Goal: Ask a question

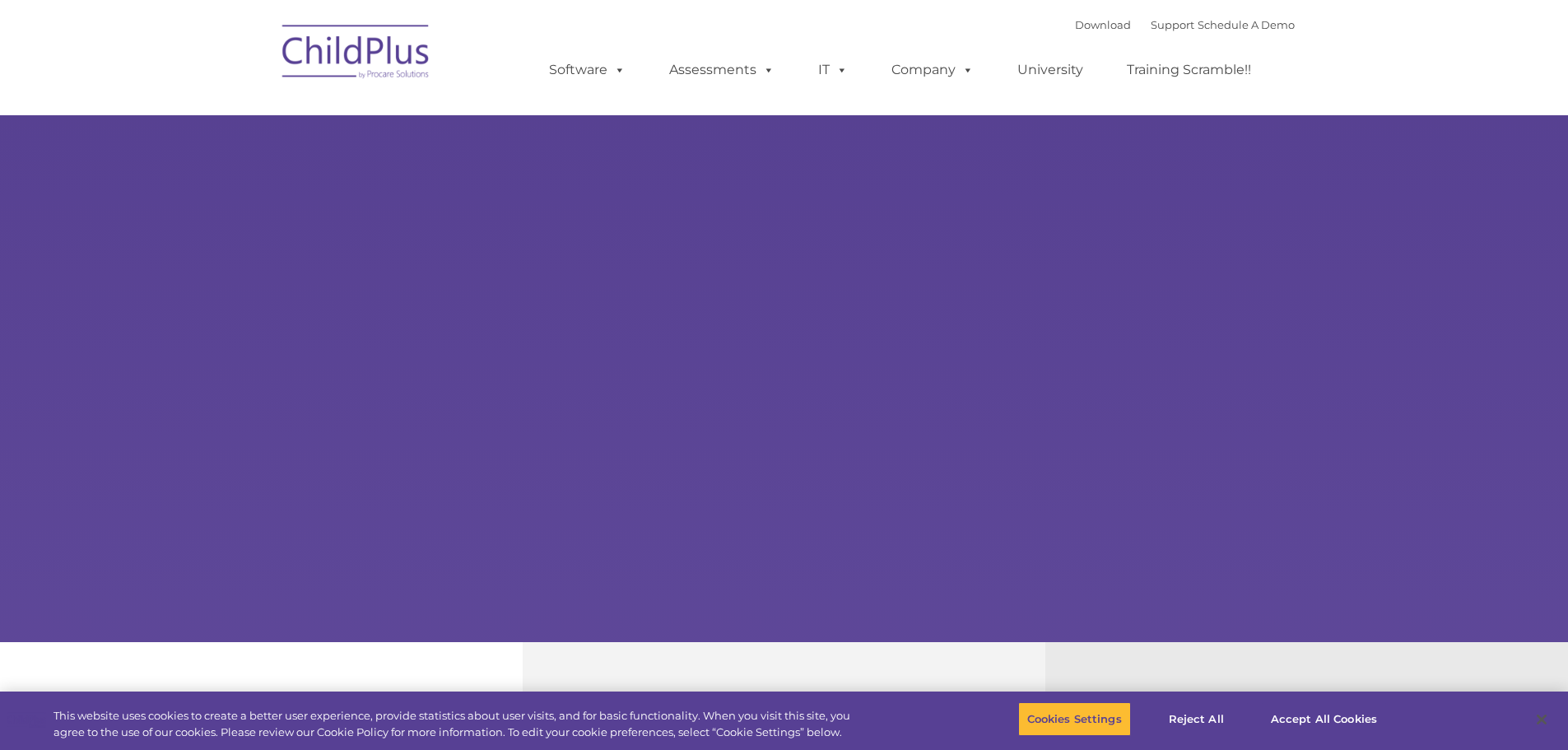
type input ""
select select "MEDIUM"
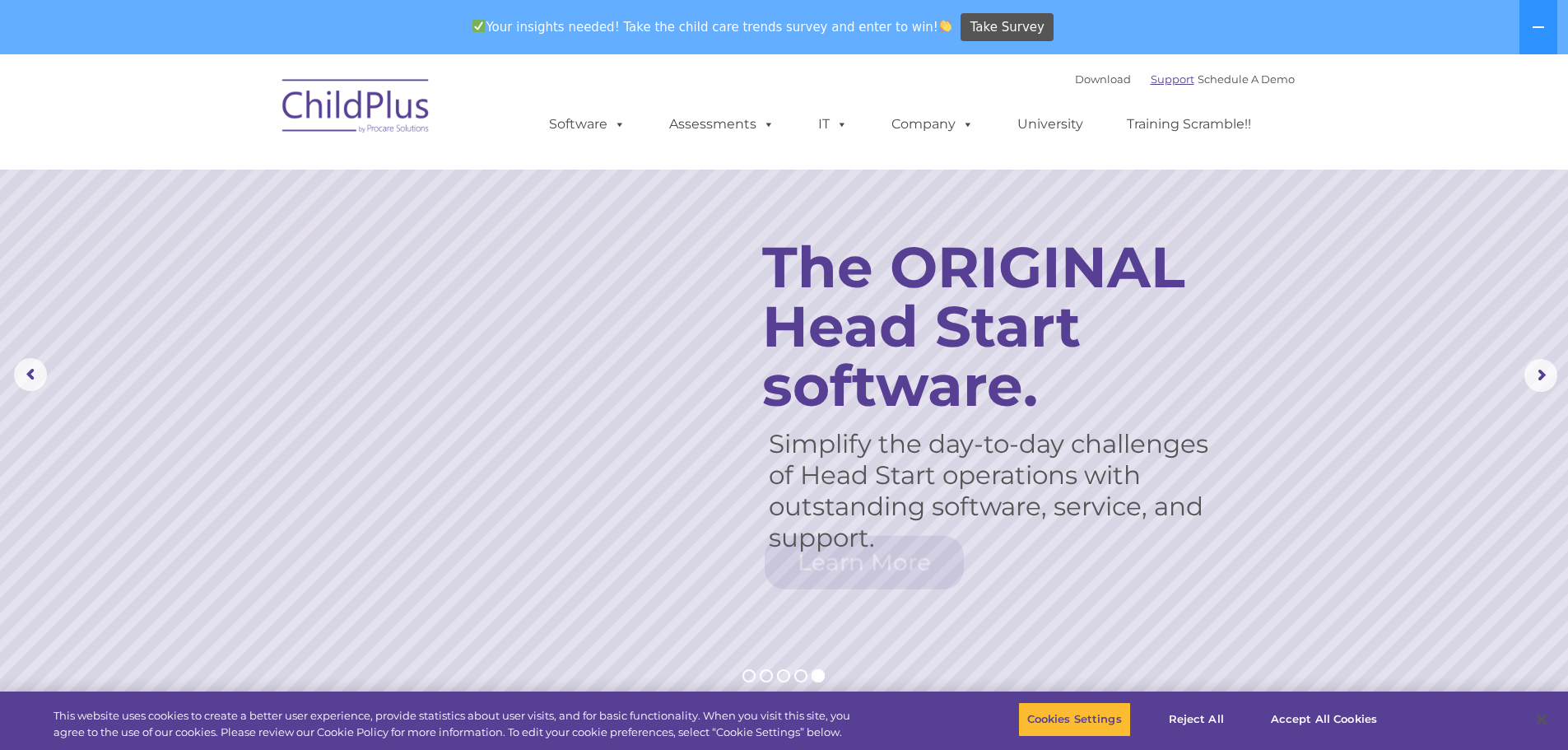
click at [1151, 78] on link "Support" at bounding box center [1172, 79] width 44 height 14
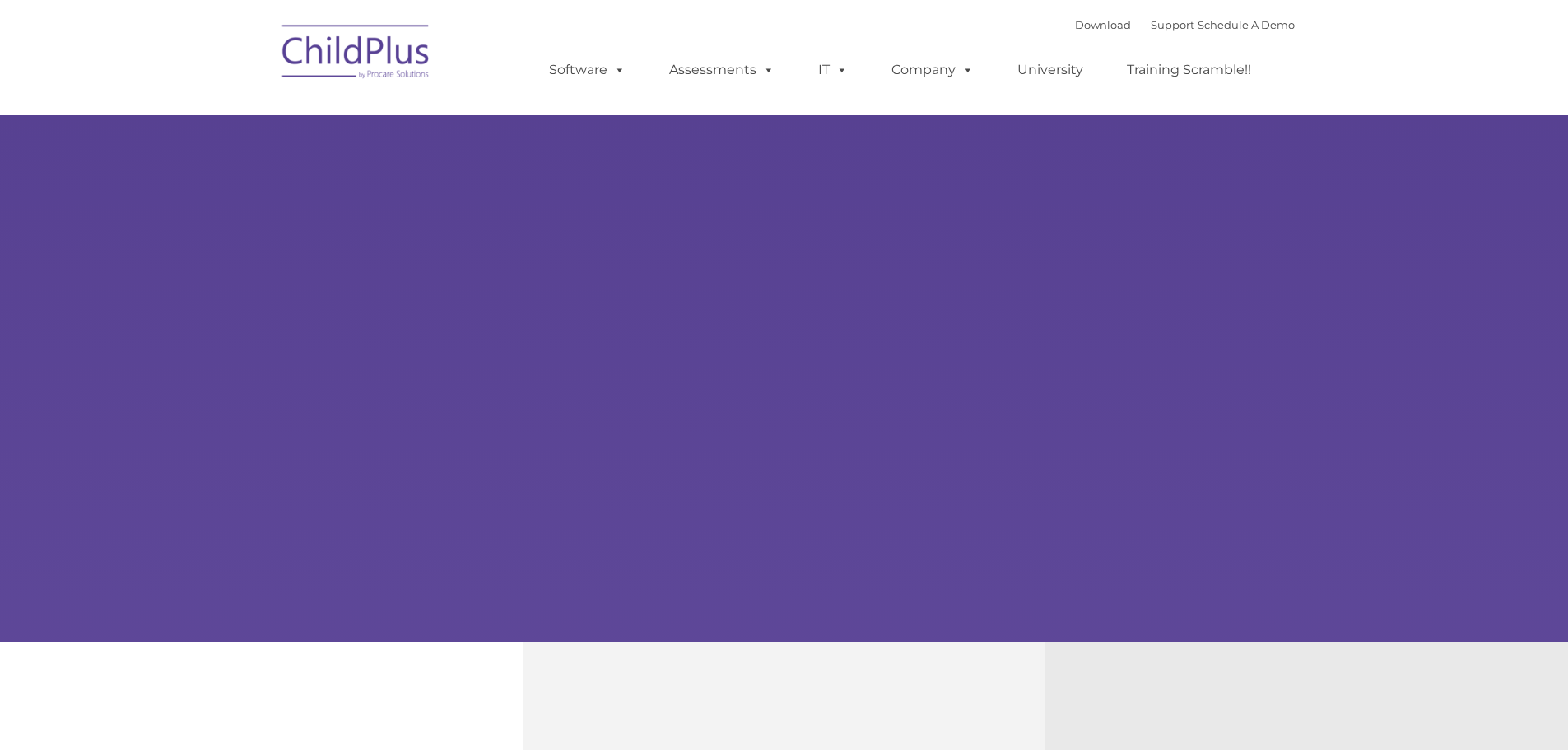
select select "MEDIUM"
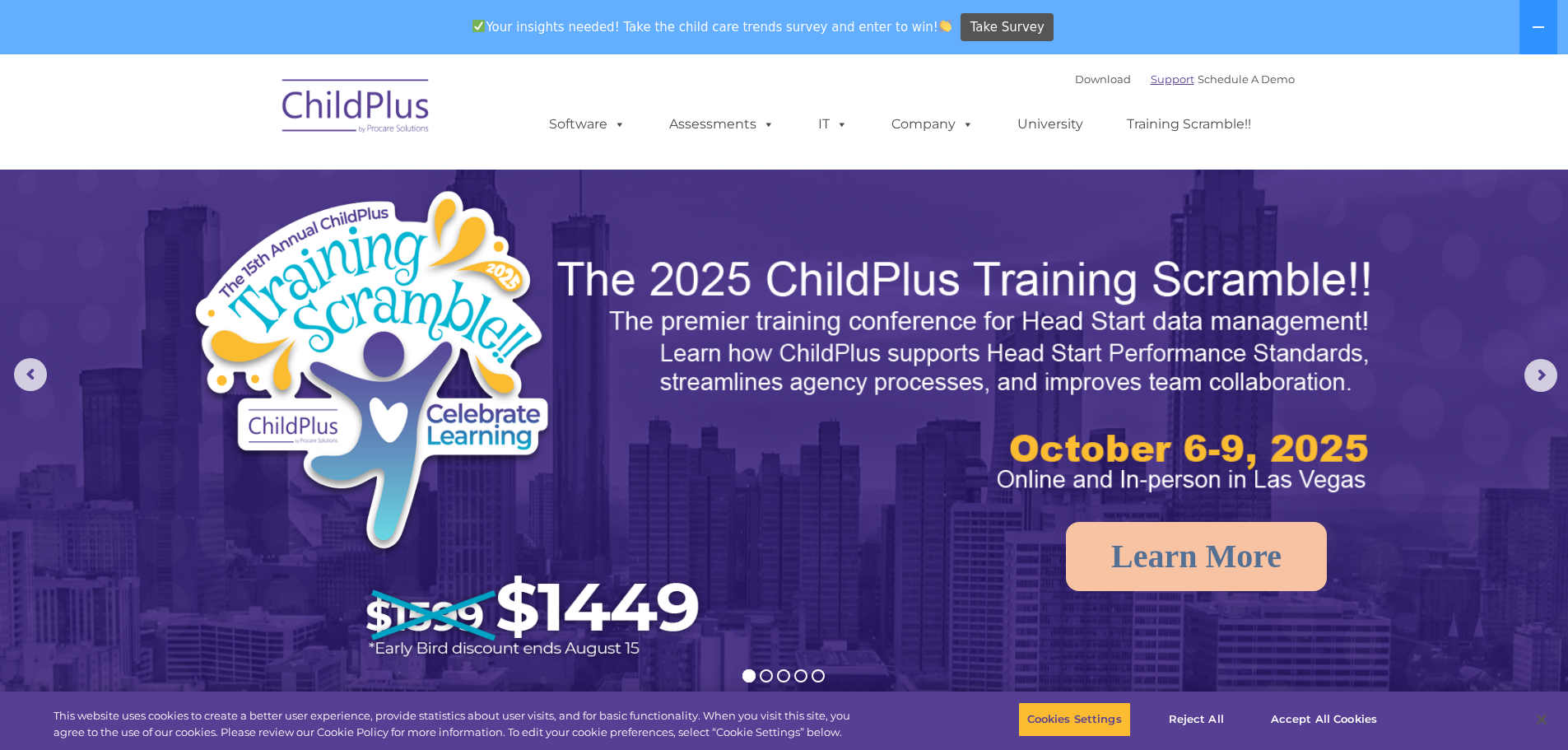
click at [1163, 78] on link "Support" at bounding box center [1172, 79] width 44 height 14
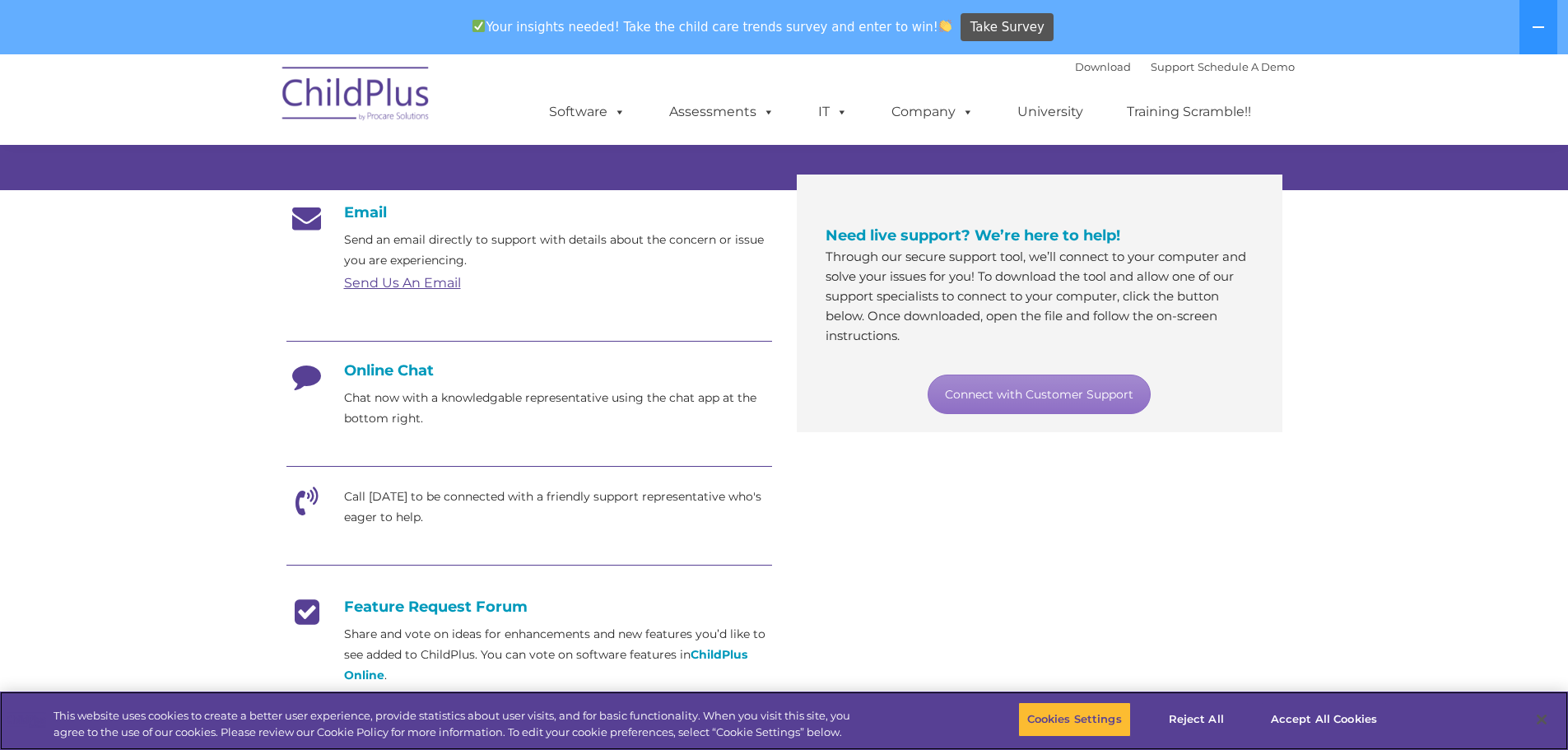
scroll to position [247, 0]
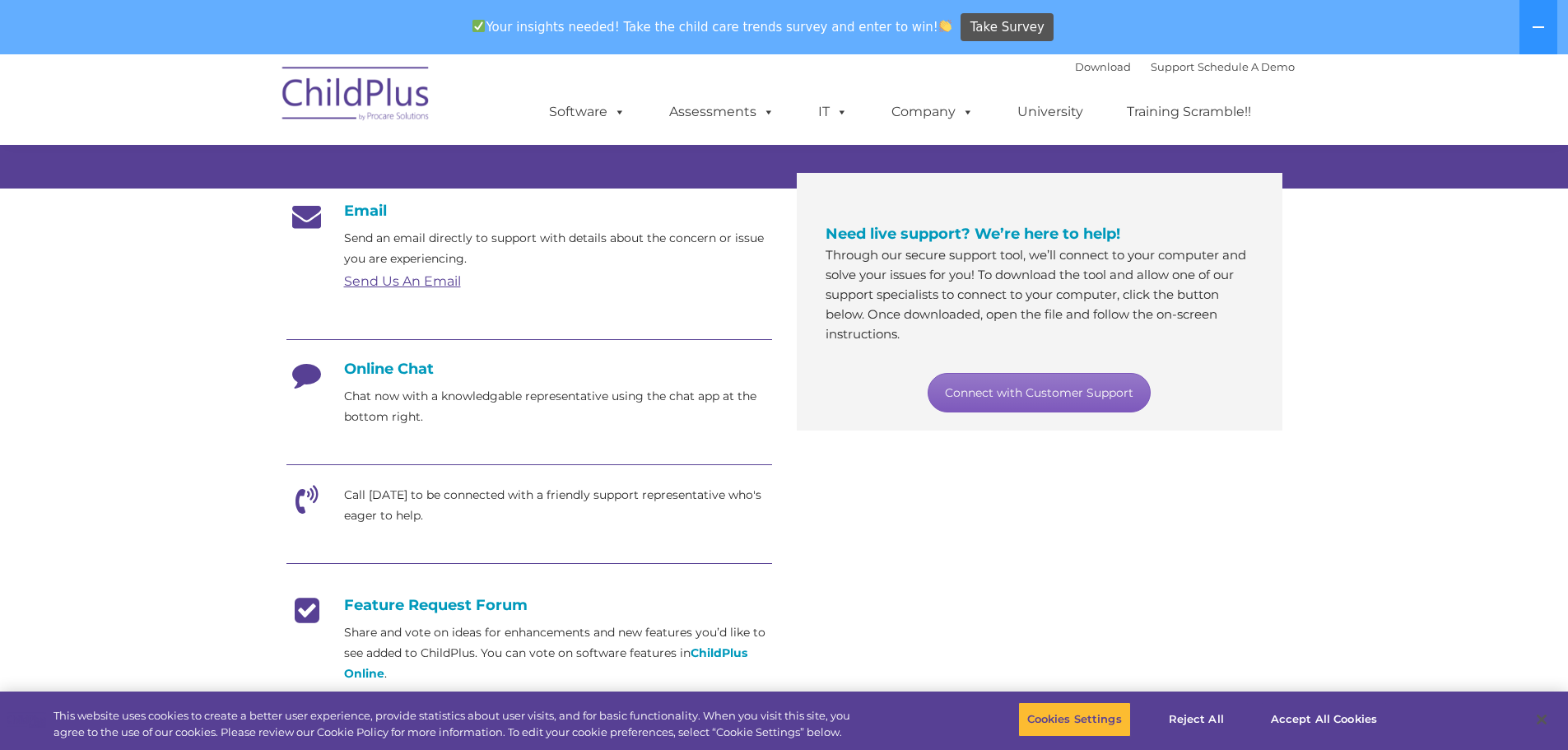
click at [953, 405] on link "Connect with Customer Support" at bounding box center [1039, 392] width 223 height 40
click at [1060, 384] on link "Connect with Customer Support" at bounding box center [1039, 392] width 223 height 40
click at [1319, 717] on button "Accept All Cookies" at bounding box center [1323, 719] width 124 height 35
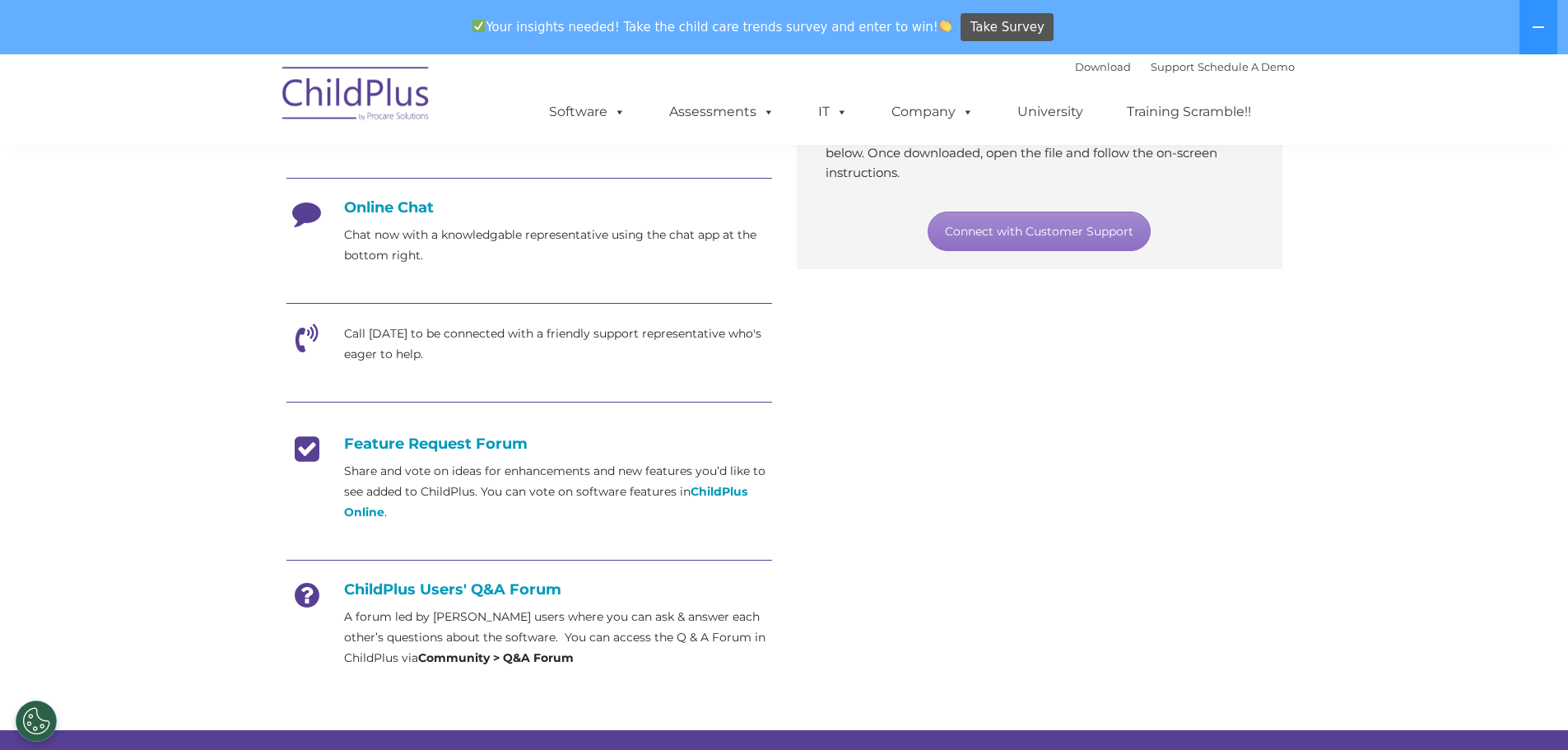
scroll to position [411, 0]
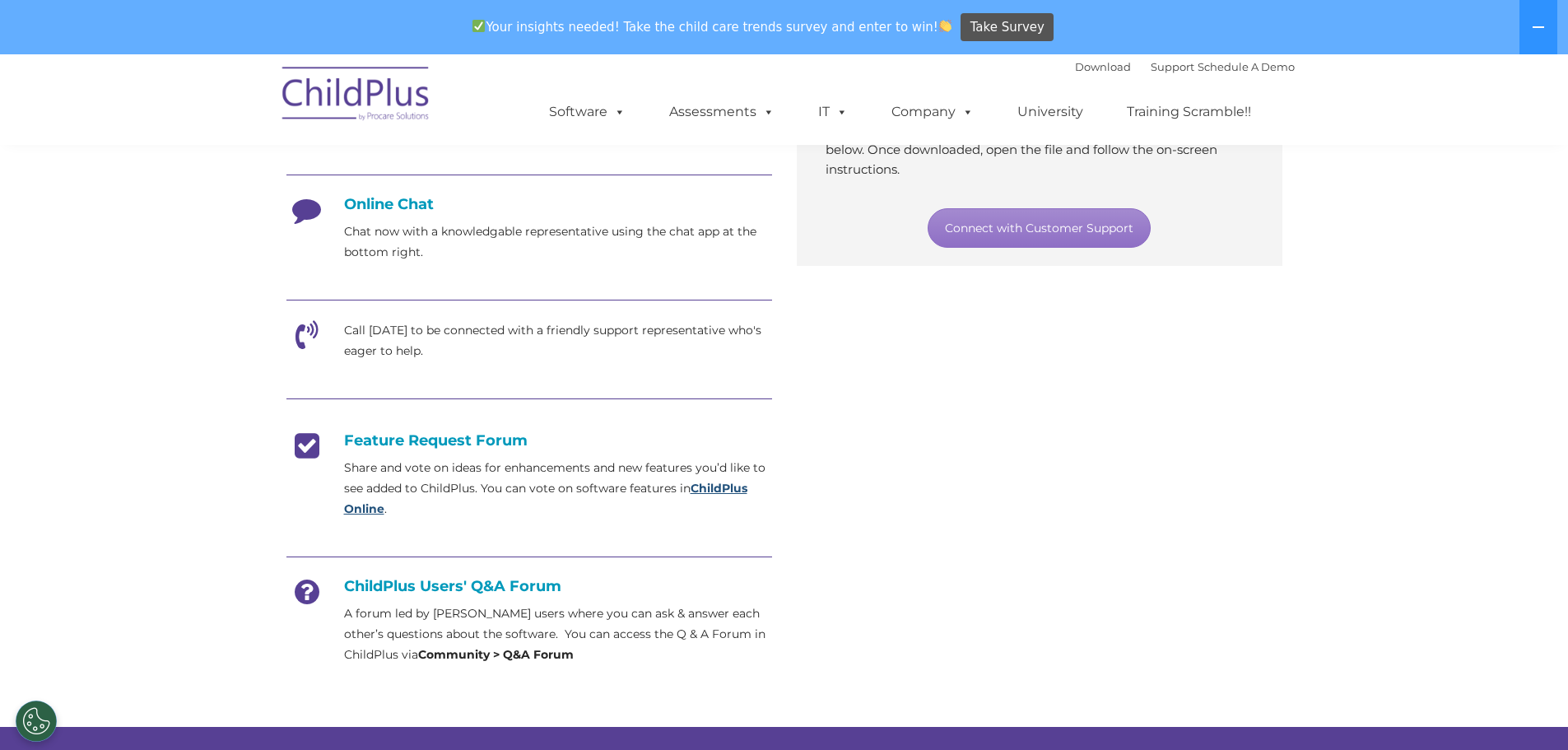
click at [740, 485] on strong "ChildPlus Online" at bounding box center [545, 498] width 404 height 36
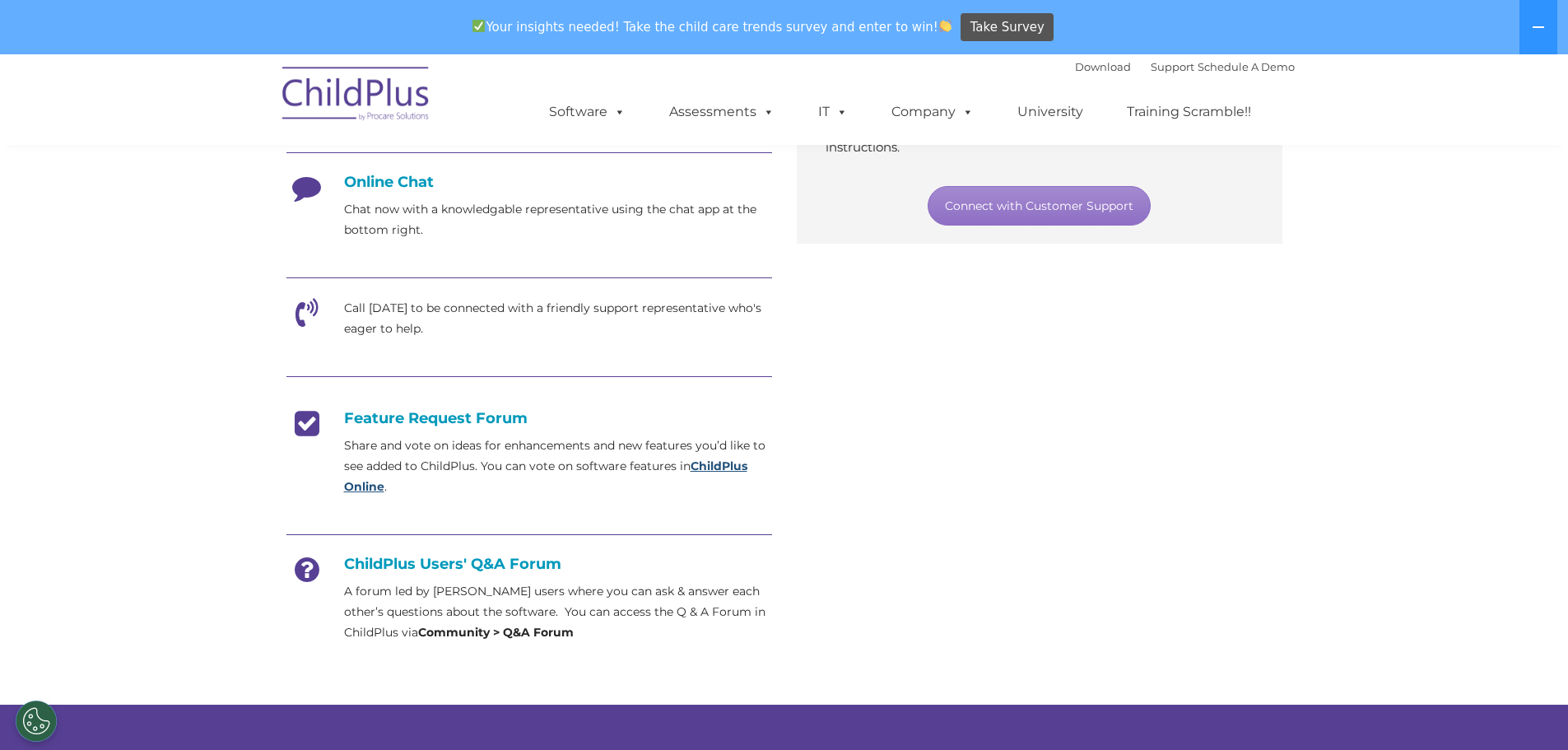
scroll to position [433, 0]
click at [398, 174] on h4 "Online Chat" at bounding box center [529, 182] width 486 height 18
click at [456, 182] on h4 "Online Chat" at bounding box center [529, 182] width 486 height 18
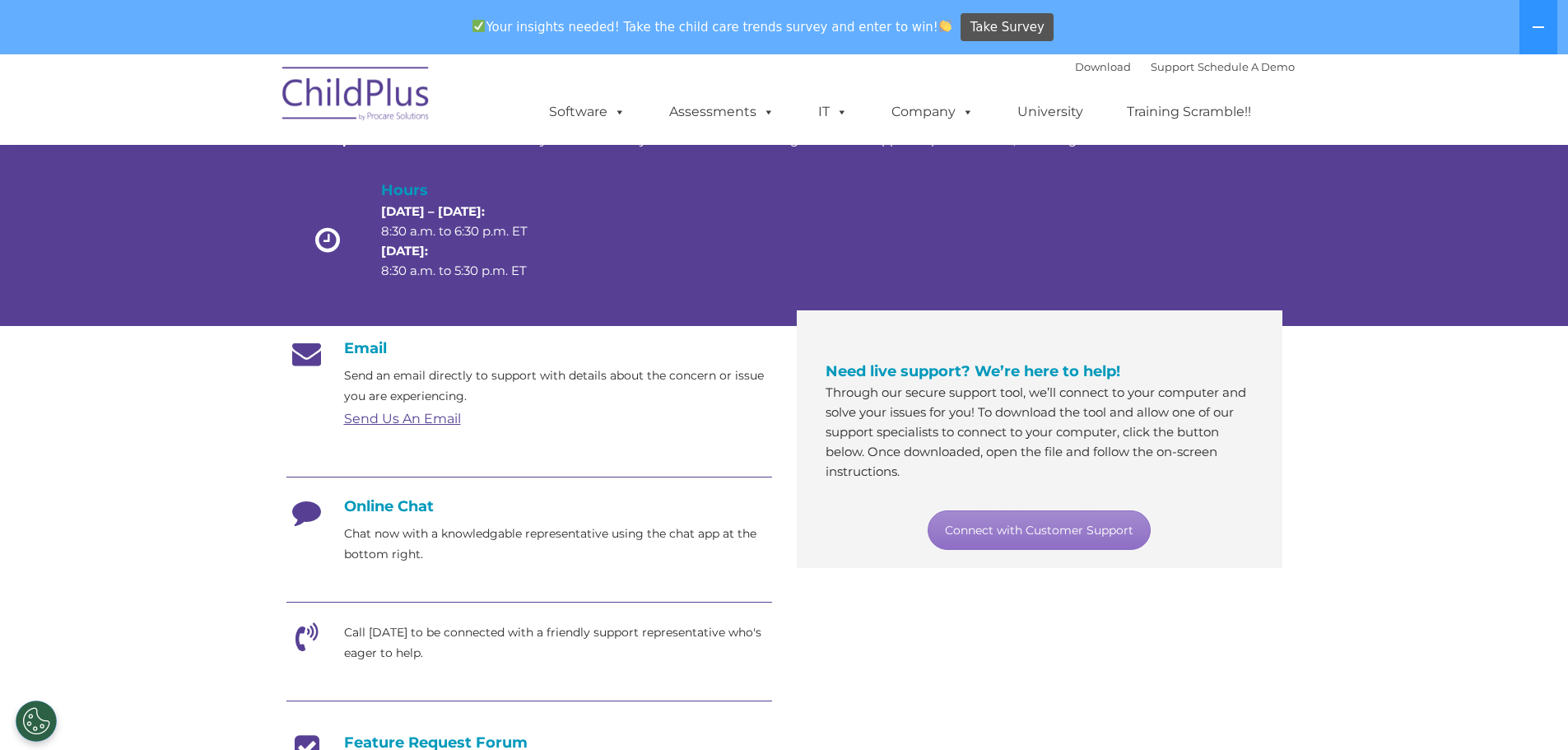
scroll to position [0, 0]
